Goal: Transaction & Acquisition: Subscribe to service/newsletter

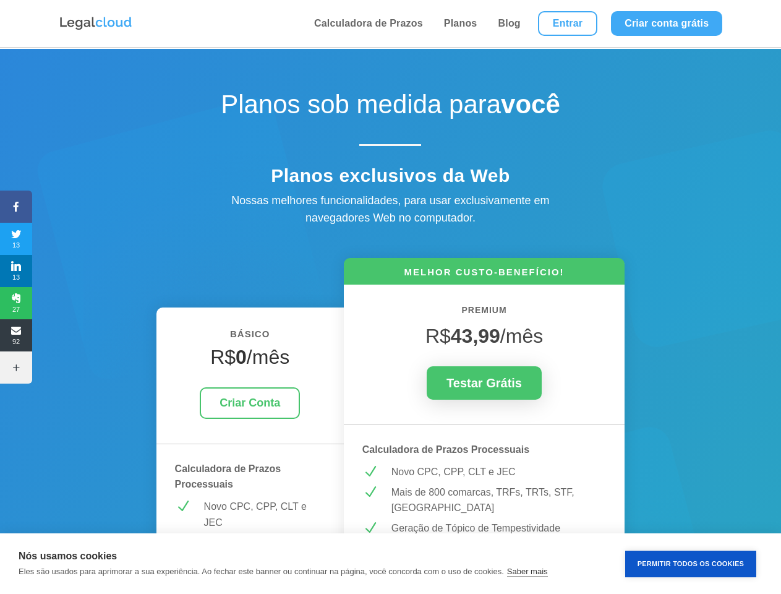
click at [16, 207] on icon at bounding box center [16, 207] width 32 height 10
click at [16, 239] on span "13" at bounding box center [16, 239] width 32 height 20
click at [16, 271] on span "13" at bounding box center [16, 271] width 32 height 20
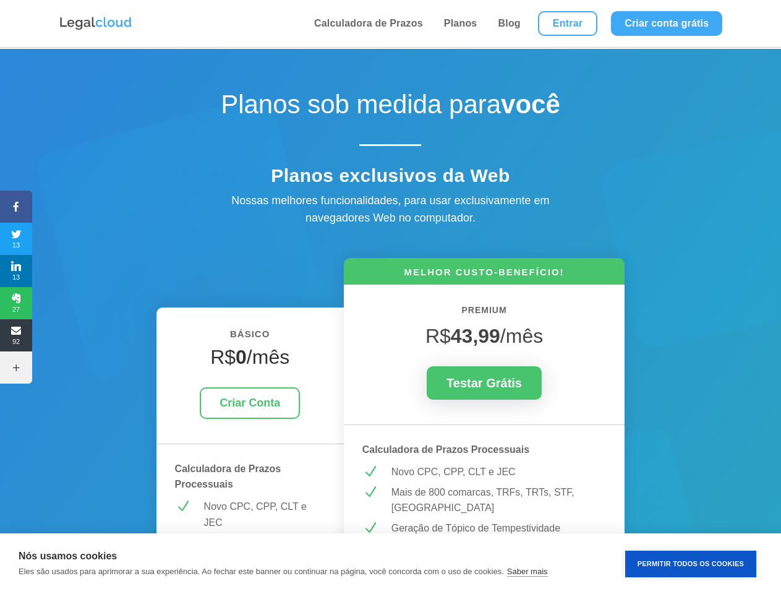
click at [16, 303] on span "27" at bounding box center [16, 303] width 32 height 20
click at [16, 335] on span "92" at bounding box center [16, 335] width 32 height 20
click at [16, 367] on icon at bounding box center [16, 367] width 32 height 10
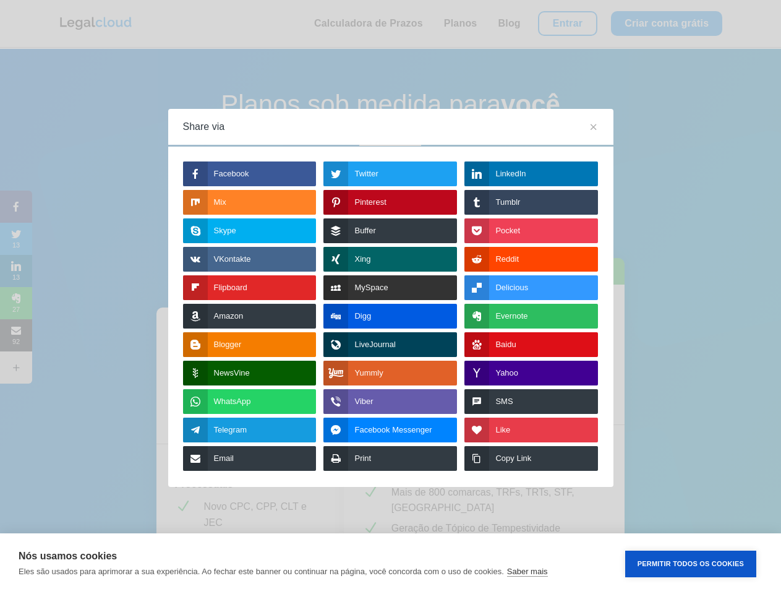
click at [691, 563] on button "Permitir Todos os Cookies" at bounding box center [690, 563] width 131 height 27
